Goal: Task Accomplishment & Management: Manage account settings

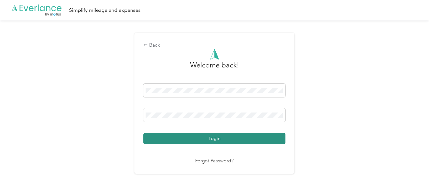
click at [215, 138] on button "Login" at bounding box center [214, 138] width 142 height 11
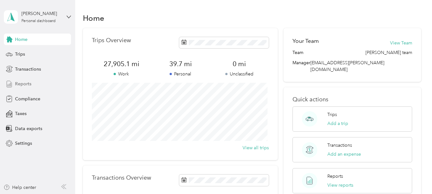
click at [21, 85] on span "Reports" at bounding box center [23, 84] width 16 height 7
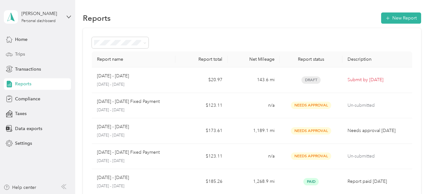
click at [22, 53] on span "Trips" at bounding box center [20, 54] width 10 height 7
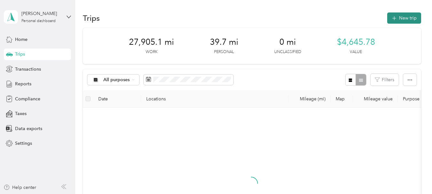
click at [399, 20] on button "New trip" at bounding box center [404, 17] width 34 height 11
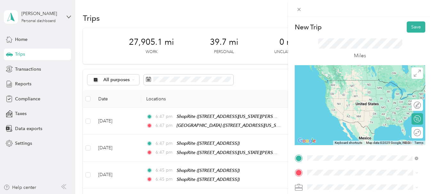
click at [338, 115] on div "[GEOGRAPHIC_DATA] [STREET_ADDRESS][US_STATE]" at bounding box center [351, 108] width 64 height 13
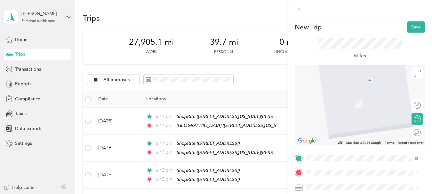
click at [341, 132] on div "TEAM ShopRite [STREET_ADDRESS]" at bounding box center [362, 126] width 107 height 18
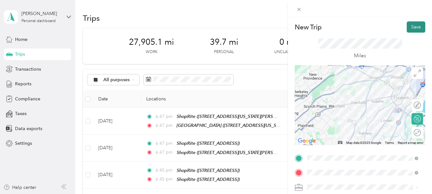
click at [407, 24] on button "Save" at bounding box center [416, 26] width 19 height 11
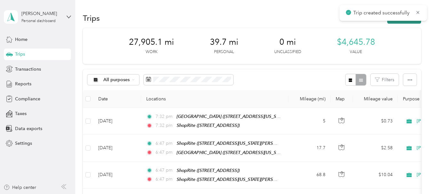
click at [403, 23] on button "New trip" at bounding box center [404, 17] width 34 height 11
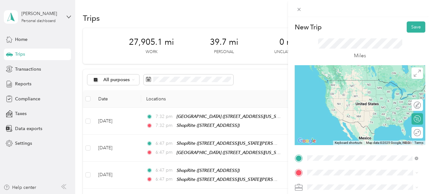
click at [342, 115] on span "[STREET_ADDRESS]" at bounding box center [339, 116] width 41 height 5
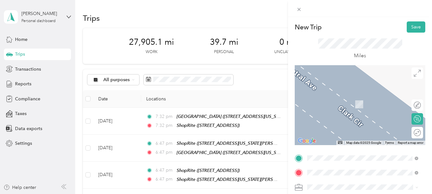
click at [333, 109] on div "TEAM ShopRite [STREET_ADDRESS]" at bounding box center [339, 102] width 41 height 16
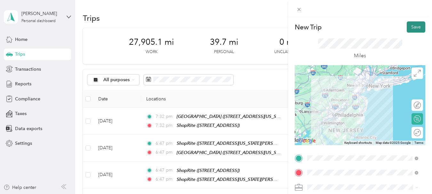
click at [408, 27] on button "Save" at bounding box center [416, 26] width 19 height 11
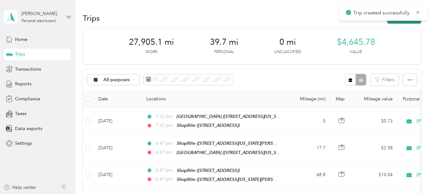
click at [406, 22] on button "New trip" at bounding box center [404, 17] width 34 height 11
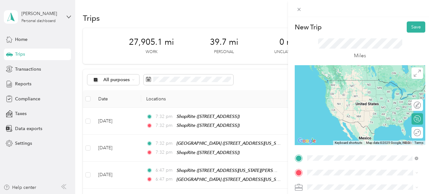
click at [343, 91] on span "[STREET_ADDRESS]" at bounding box center [339, 91] width 41 height 5
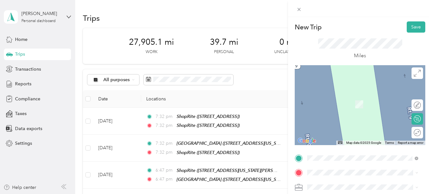
click at [360, 124] on span "[STREET_ADDRESS]" at bounding box center [339, 123] width 41 height 5
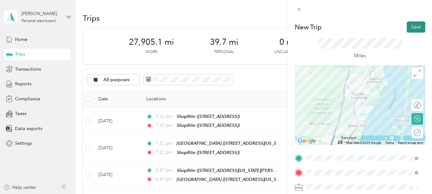
click at [417, 28] on button "Save" at bounding box center [416, 26] width 19 height 11
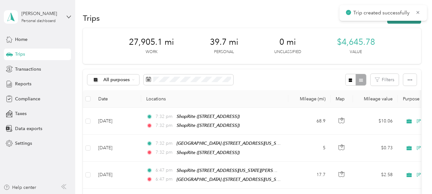
click at [400, 23] on button "New trip" at bounding box center [404, 17] width 34 height 11
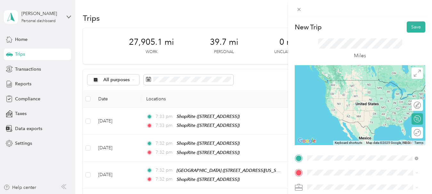
click at [331, 113] on span "[STREET_ADDRESS]" at bounding box center [339, 109] width 41 height 5
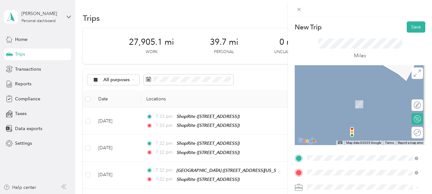
click at [357, 130] on div "[GEOGRAPHIC_DATA] [STREET_ADDRESS][US_STATE]" at bounding box center [351, 123] width 64 height 13
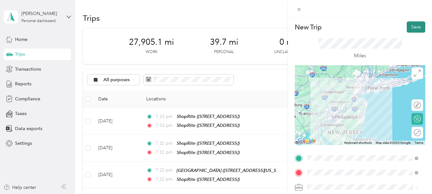
click at [410, 28] on button "Save" at bounding box center [416, 26] width 19 height 11
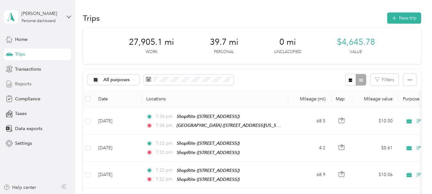
click at [24, 84] on span "Reports" at bounding box center [23, 84] width 16 height 7
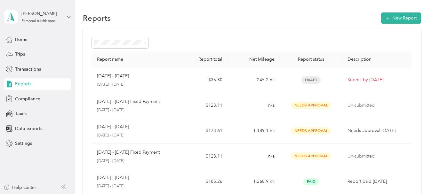
click at [67, 15] on icon at bounding box center [69, 17] width 4 height 4
click at [30, 54] on div "Log out" at bounding box center [89, 52] width 162 height 11
